Goal: Task Accomplishment & Management: Manage account settings

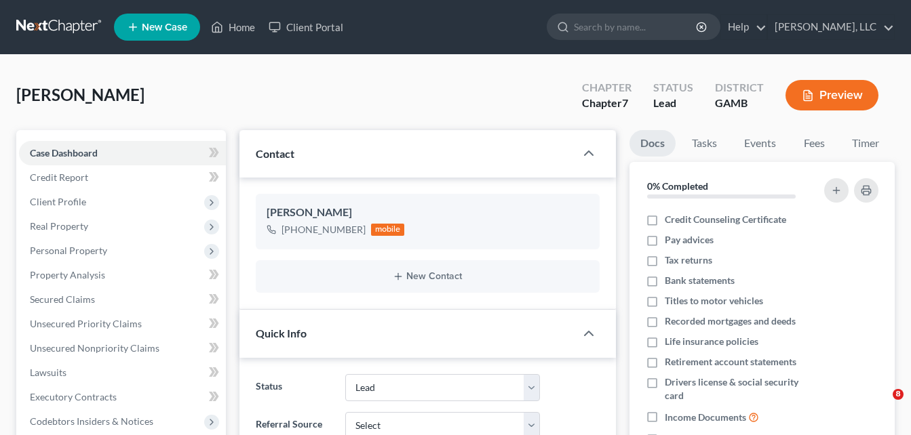
select select "10"
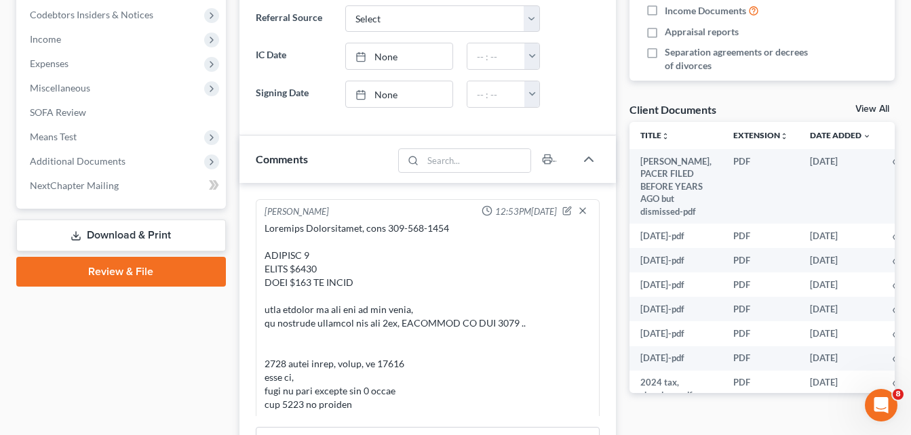
scroll to position [1306, 0]
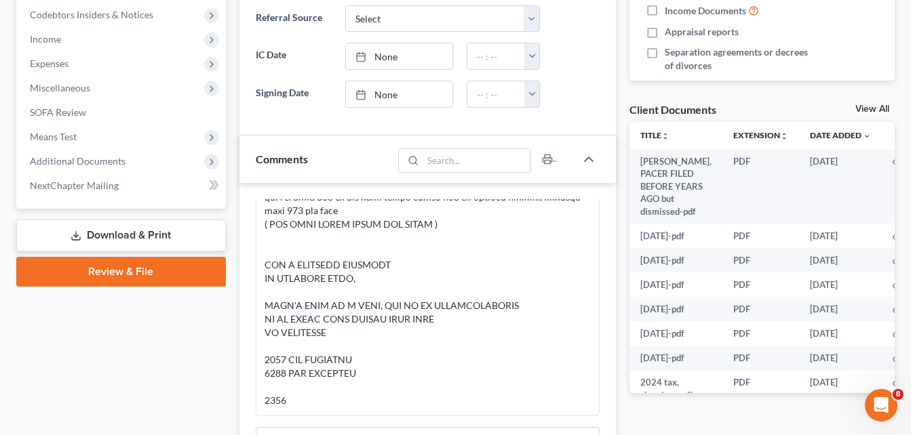
click at [235, 151] on div "Updates & News × [US_STATE][GEOGRAPHIC_DATA] Notes: Take a look at NextChapter'…" at bounding box center [428, 199] width 390 height 953
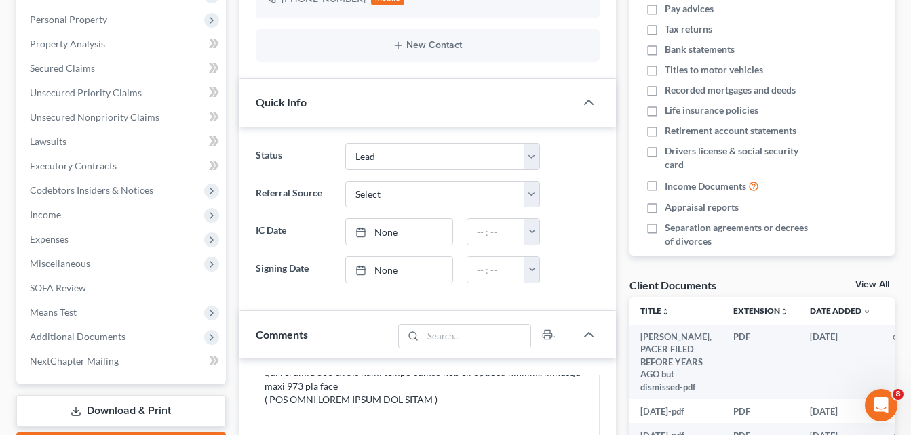
scroll to position [217, 0]
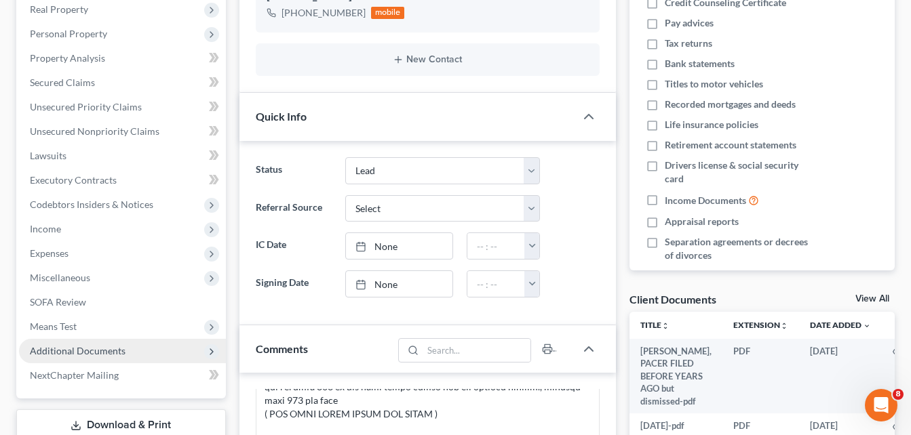
click at [62, 353] on span "Additional Documents" at bounding box center [78, 351] width 96 height 12
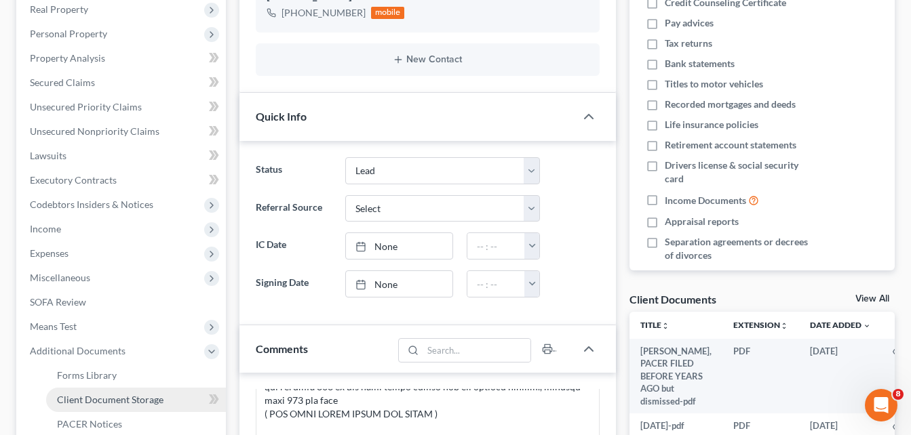
click at [85, 400] on span "Client Document Storage" at bounding box center [110, 400] width 106 height 12
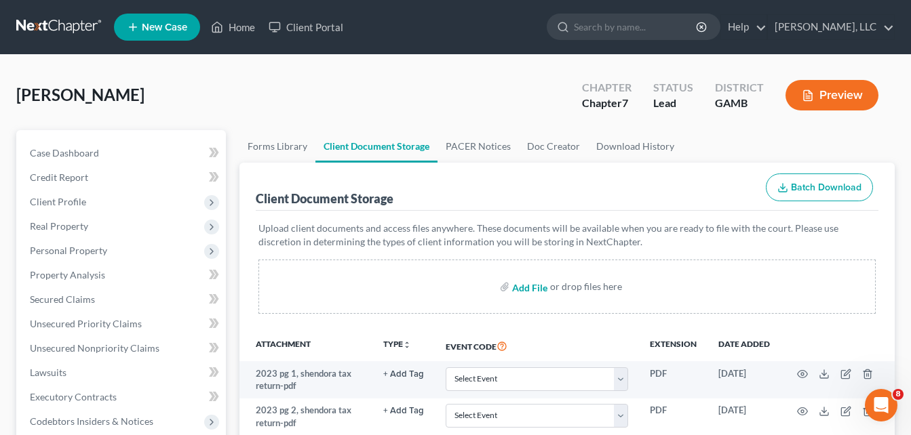
click at [524, 290] on input "file" at bounding box center [528, 287] width 33 height 24
type input "C:\fakepath\[PERSON_NAME], CREDIT REPORT.pdf"
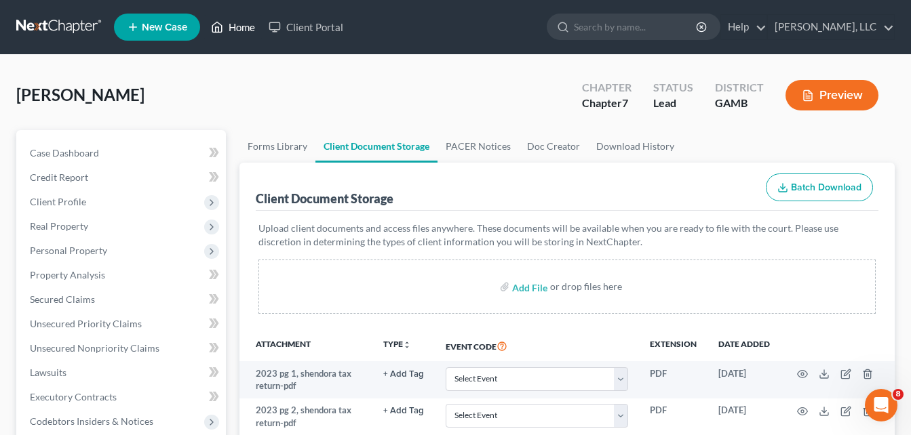
click at [239, 26] on link "Home" at bounding box center [233, 27] width 58 height 24
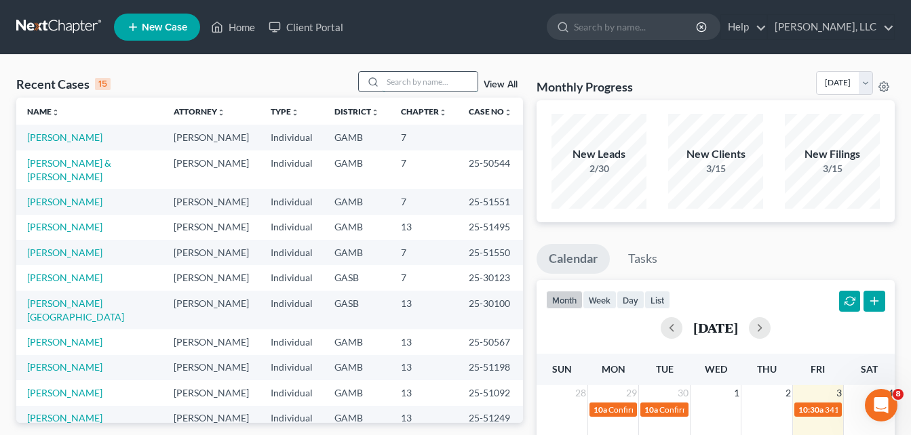
click at [408, 86] on input "search" at bounding box center [429, 82] width 95 height 20
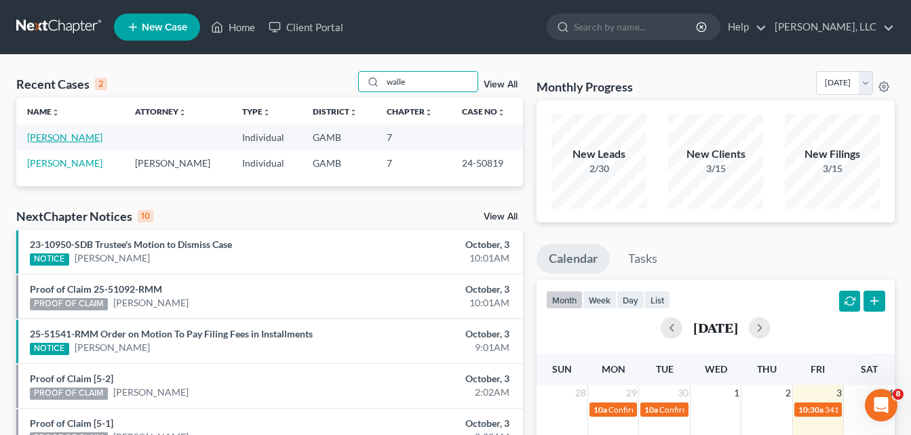
type input "walle"
click at [64, 140] on link "[PERSON_NAME]" at bounding box center [64, 138] width 75 height 12
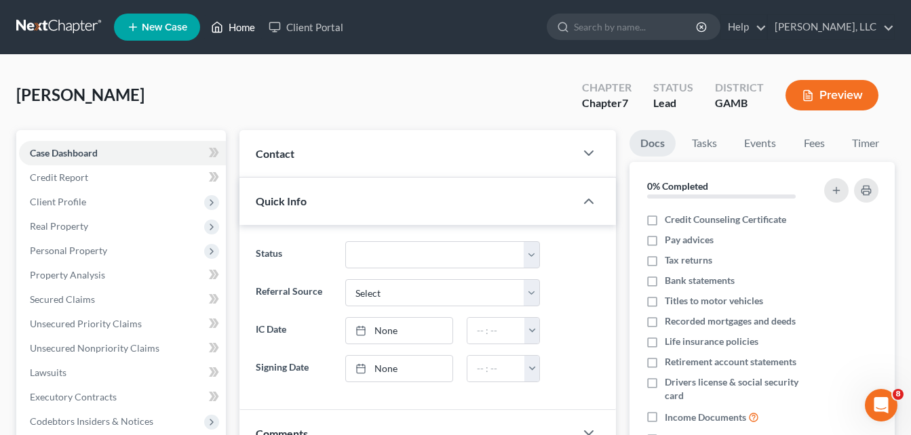
click at [235, 30] on link "Home" at bounding box center [233, 27] width 58 height 24
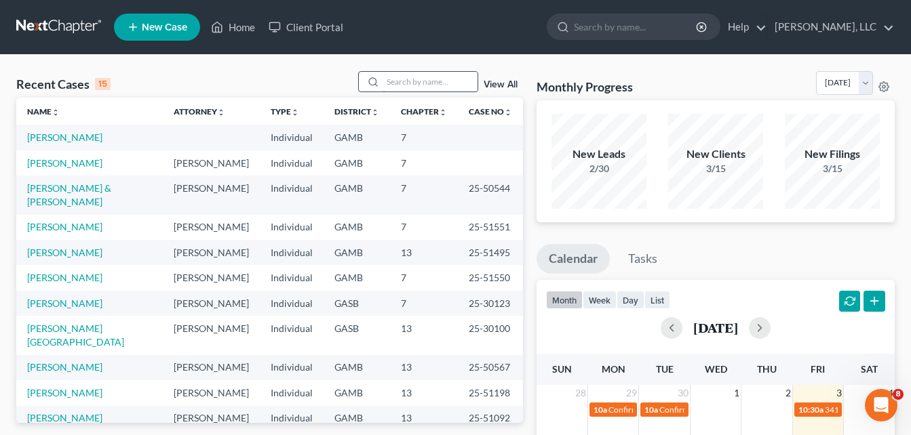
click at [412, 87] on input "search" at bounding box center [429, 82] width 95 height 20
type input "pon"
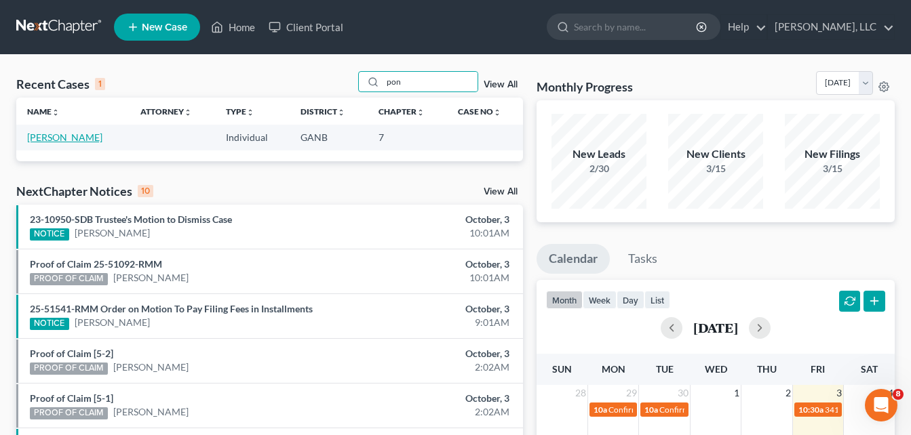
click at [83, 133] on link "[PERSON_NAME]" at bounding box center [64, 138] width 75 height 12
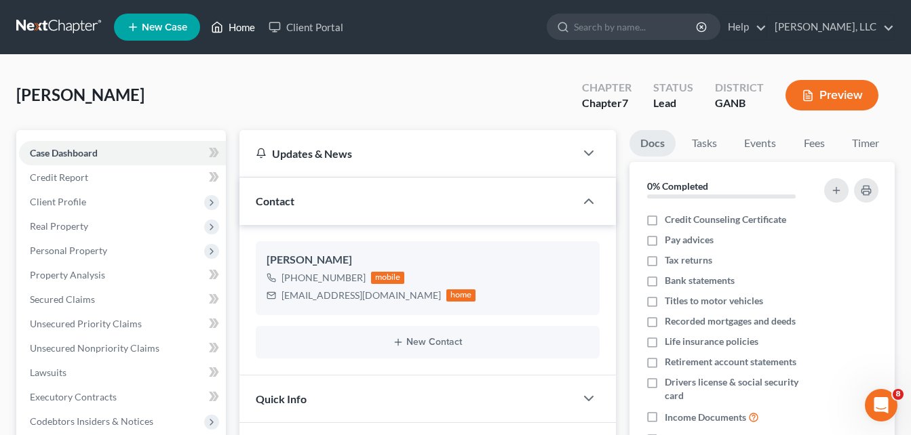
click at [241, 28] on link "Home" at bounding box center [233, 27] width 58 height 24
